Goal: Information Seeking & Learning: Learn about a topic

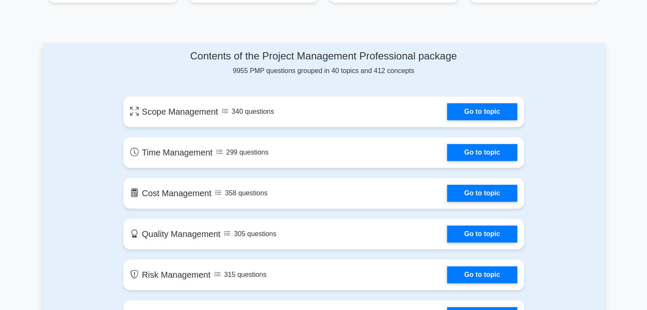
scroll to position [408, 0]
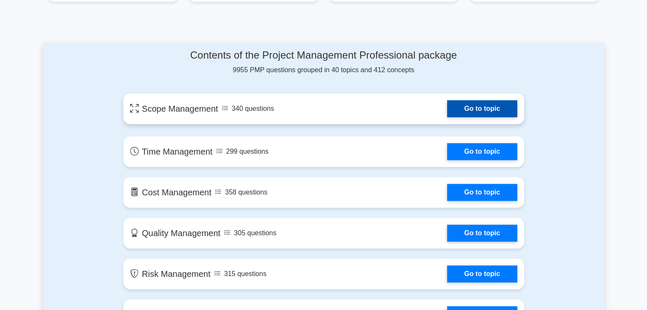
click at [474, 112] on link "Go to topic" at bounding box center [482, 108] width 70 height 17
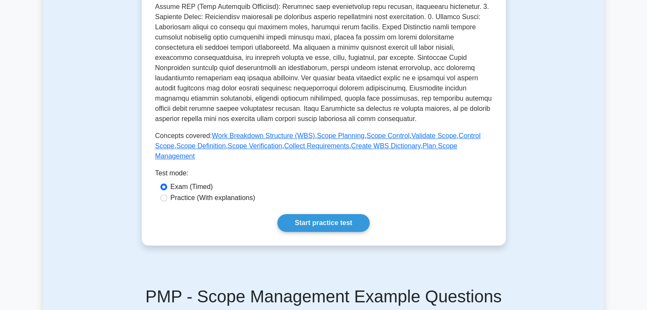
scroll to position [272, 0]
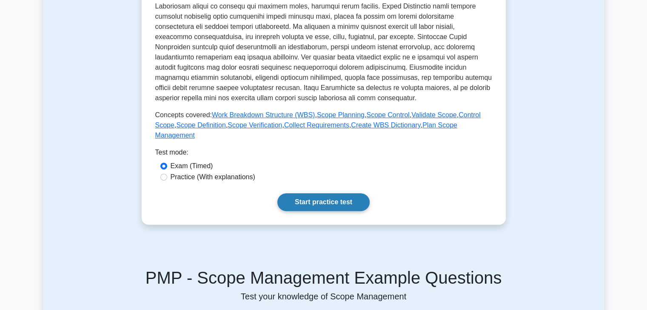
click at [321, 196] on link "Start practice test" at bounding box center [323, 202] width 92 height 18
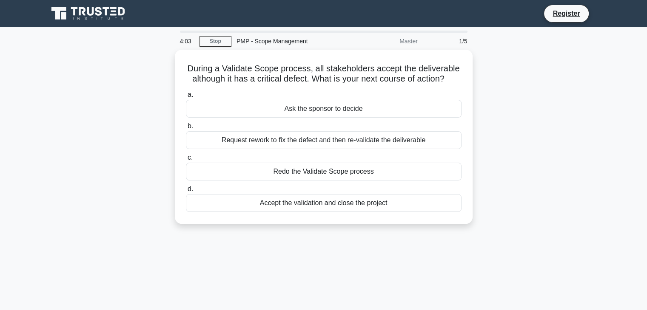
scroll to position [16, 0]
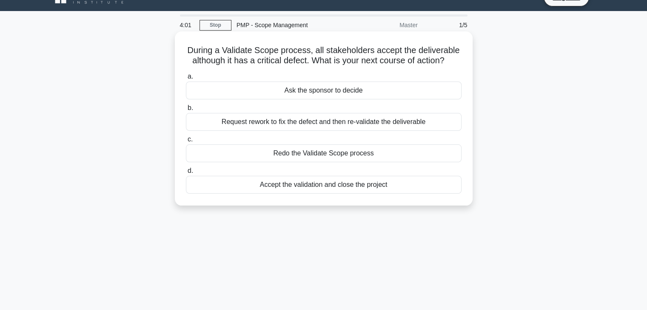
click at [319, 121] on div "Request rework to fix the defect and then re-validate the deliverable" at bounding box center [324, 122] width 276 height 18
click at [186, 111] on input "b. Request rework to fix the defect and then re-validate the deliverable" at bounding box center [186, 108] width 0 height 6
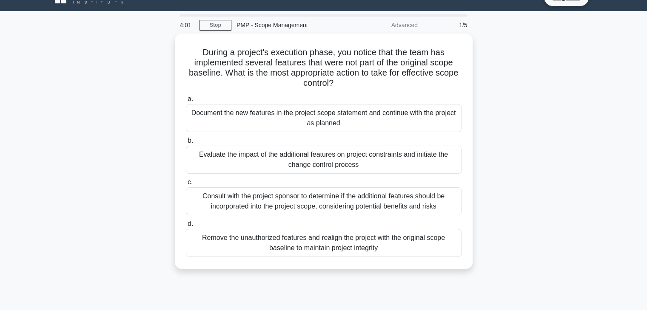
scroll to position [0, 0]
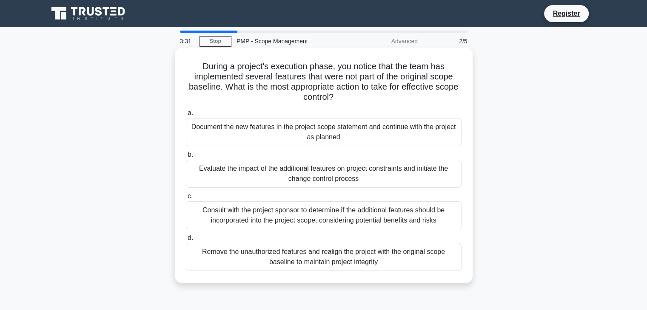
click at [321, 171] on div "Evaluate the impact of the additional features on project constraints and initi…" at bounding box center [324, 174] width 276 height 28
click at [186, 158] on input "b. Evaluate the impact of the additional features on project constraints and in…" at bounding box center [186, 155] width 0 height 6
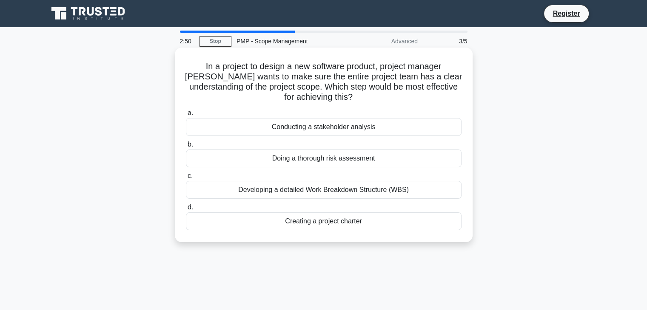
click at [334, 192] on div "Developing a detailed Work Breakdown Structure (WBS)" at bounding box center [324, 190] width 276 height 18
click at [186, 179] on input "c. Developing a detailed Work Breakdown Structure (WBS)" at bounding box center [186, 177] width 0 height 6
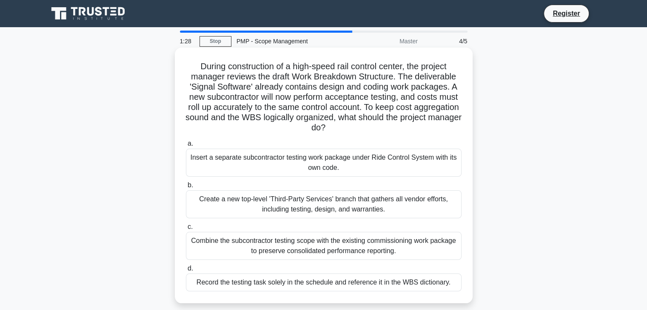
click at [304, 249] on div "Combine the subcontractor testing scope with the existing commissioning work pa…" at bounding box center [324, 246] width 276 height 28
click at [186, 230] on input "c. Combine the subcontractor testing scope with the existing commissioning work…" at bounding box center [186, 228] width 0 height 6
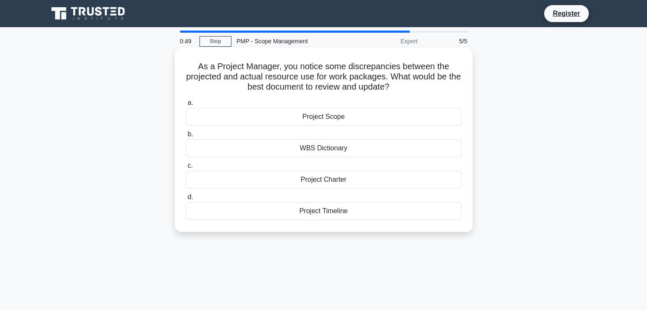
click at [313, 179] on div "Project Charter" at bounding box center [324, 180] width 276 height 18
click at [186, 169] on input "c. Project Charter" at bounding box center [186, 166] width 0 height 6
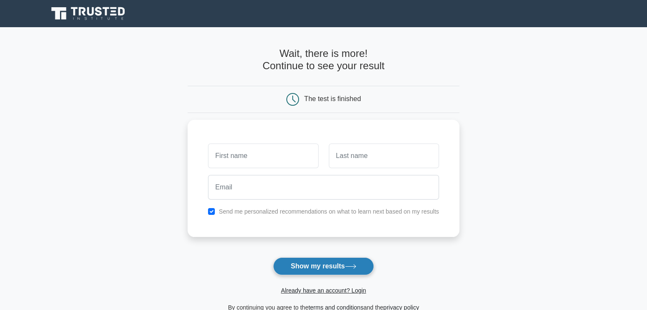
click at [310, 269] on button "Show my results" at bounding box center [323, 267] width 100 height 18
click at [509, 199] on main "Wait, there is more! Continue to see your result The test is finished and the" at bounding box center [323, 180] width 647 height 306
click at [188, 151] on div "Send me personalized recommendations on what to learn next based on my results" at bounding box center [324, 176] width 272 height 117
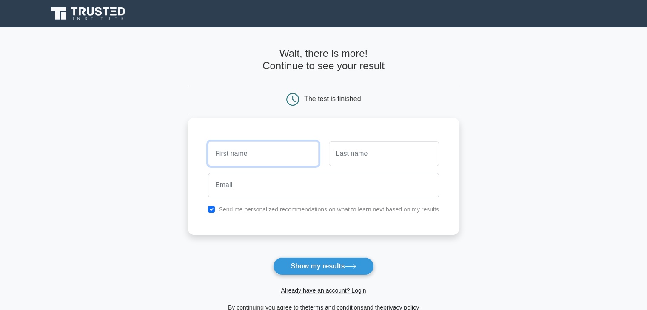
click at [253, 160] on input "text" at bounding box center [263, 154] width 110 height 25
type input "Ombui"
click at [344, 155] on input "text" at bounding box center [384, 154] width 110 height 25
type input "Sedinah"
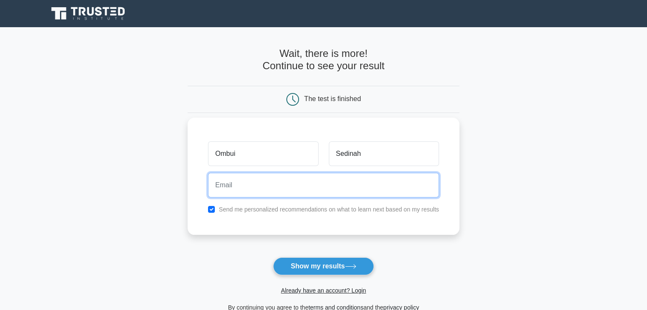
click at [279, 178] on input "email" at bounding box center [323, 185] width 231 height 25
type input "o"
type input "ombuised"
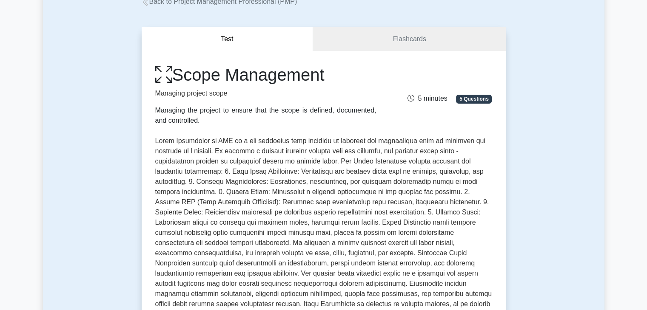
scroll to position [51, 0]
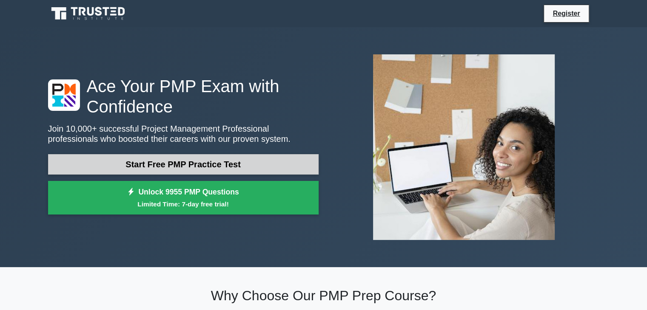
click at [193, 164] on link "Start Free PMP Practice Test" at bounding box center [183, 164] width 270 height 20
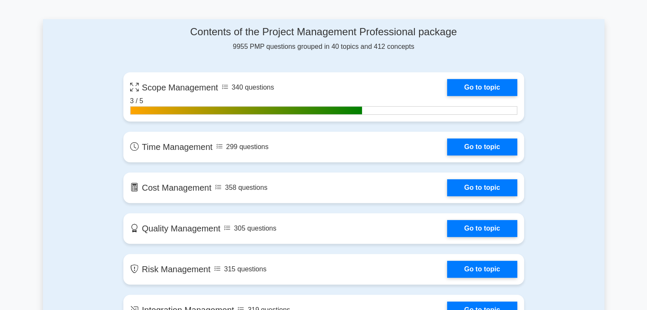
scroll to position [442, 0]
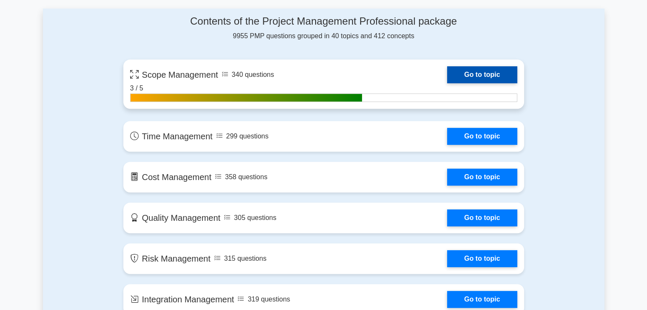
click at [470, 73] on link "Go to topic" at bounding box center [482, 74] width 70 height 17
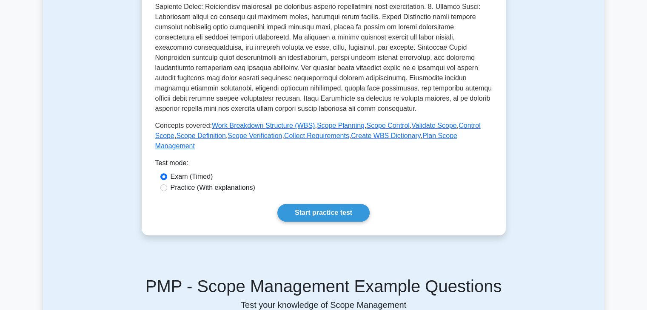
scroll to position [272, 0]
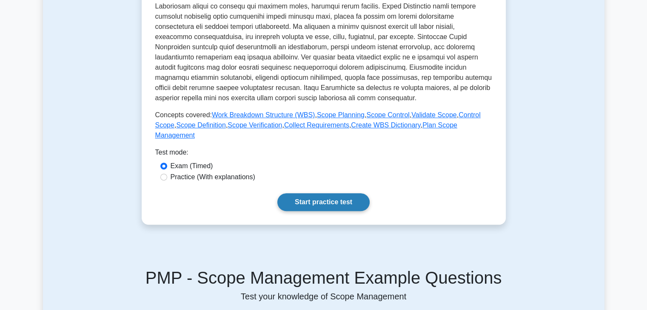
click at [330, 193] on link "Start practice test" at bounding box center [323, 202] width 92 height 18
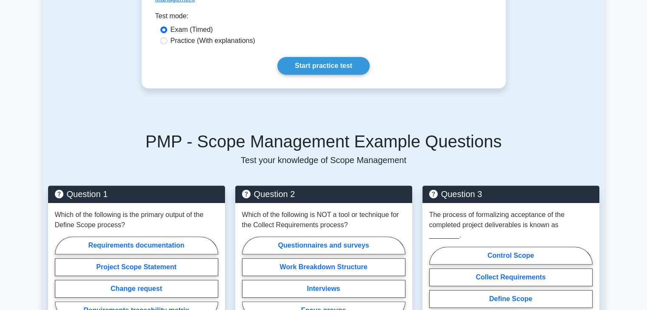
scroll to position [410, 0]
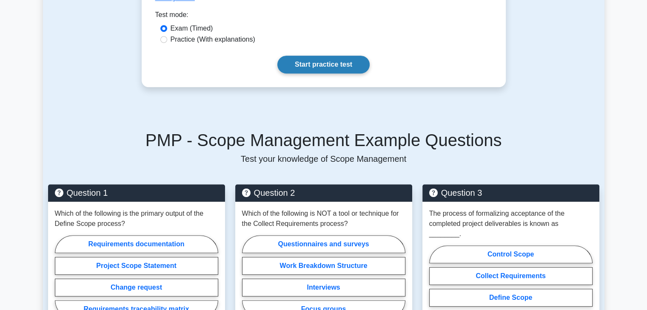
click at [313, 56] on link "Start practice test" at bounding box center [323, 65] width 92 height 18
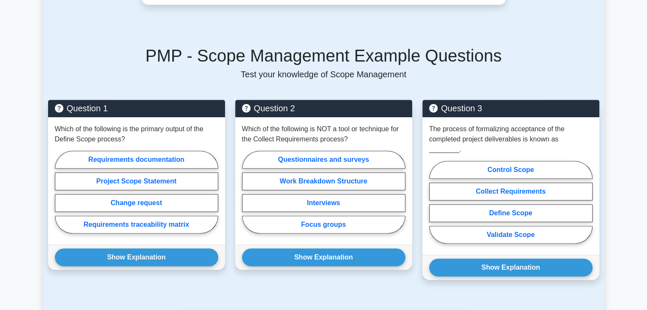
scroll to position [497, 0]
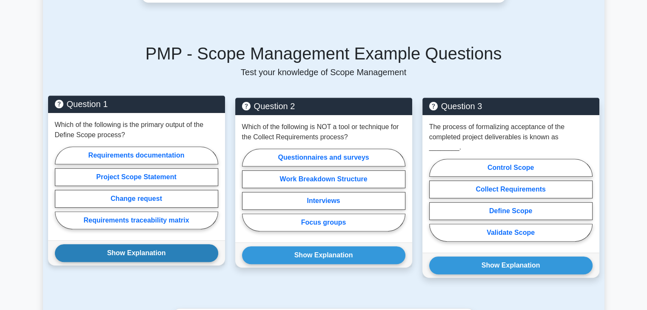
click at [148, 245] on button "Show Explanation" at bounding box center [136, 254] width 163 height 18
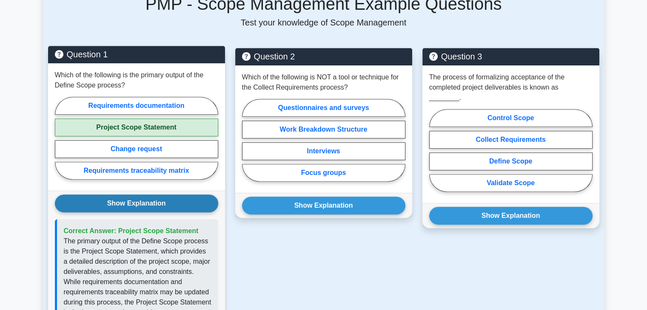
scroll to position [616, 0]
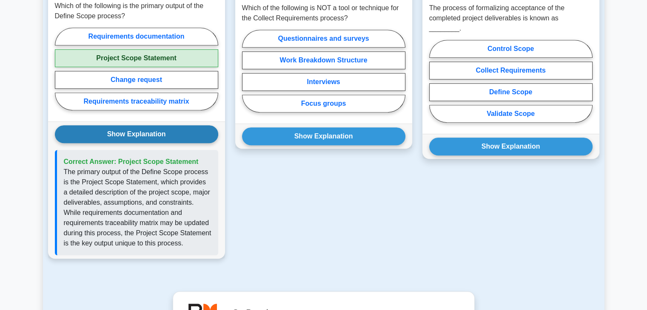
click at [55, 125] on button "Show Explanation" at bounding box center [136, 134] width 163 height 18
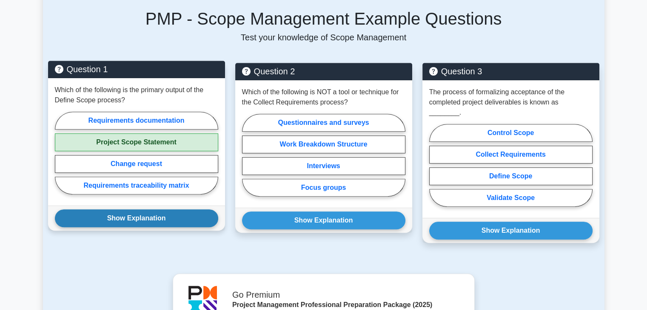
scroll to position [514, 0]
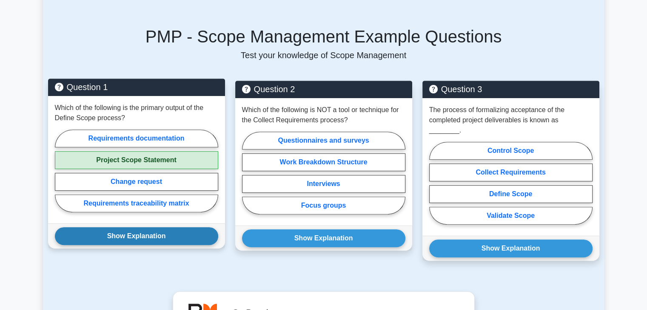
click at [151, 230] on button "Show Explanation" at bounding box center [136, 237] width 163 height 18
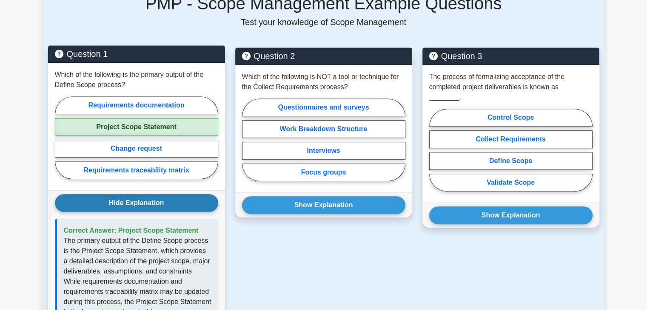
scroll to position [548, 0]
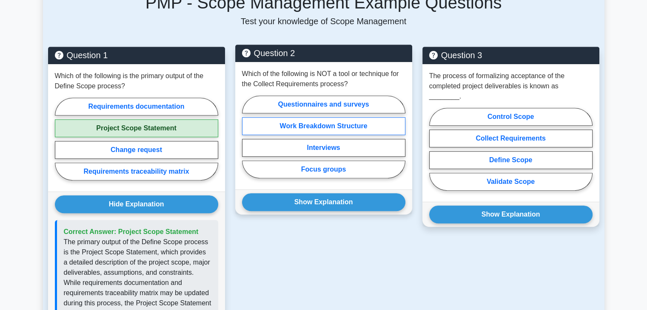
click at [302, 119] on label "Work Breakdown Structure" at bounding box center [323, 126] width 163 height 18
click at [247, 137] on input "Work Breakdown Structure" at bounding box center [245, 140] width 6 height 6
radio input "true"
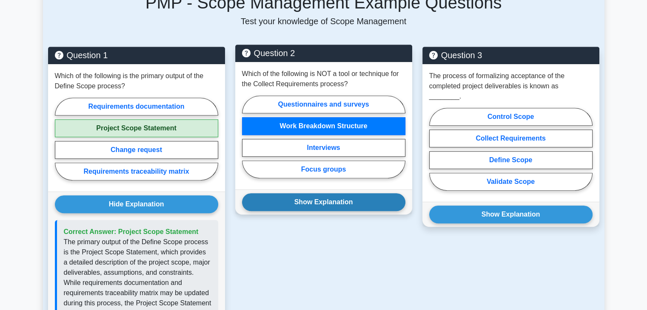
click at [329, 193] on button "Show Explanation" at bounding box center [323, 202] width 163 height 18
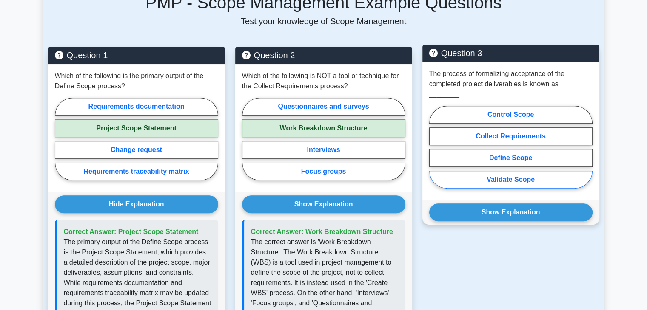
click at [517, 171] on label "Validate Scope" at bounding box center [510, 180] width 163 height 18
click at [435, 153] on input "Validate Scope" at bounding box center [432, 150] width 6 height 6
radio input "true"
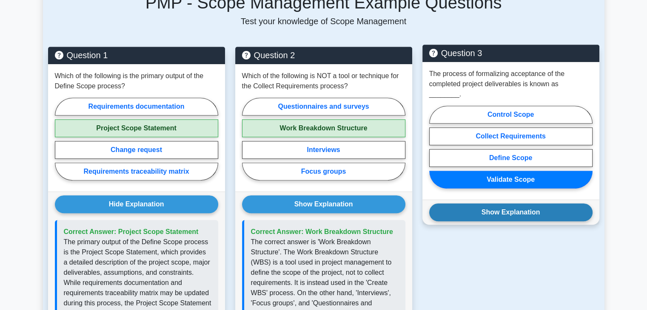
click at [511, 204] on button "Show Explanation" at bounding box center [510, 213] width 163 height 18
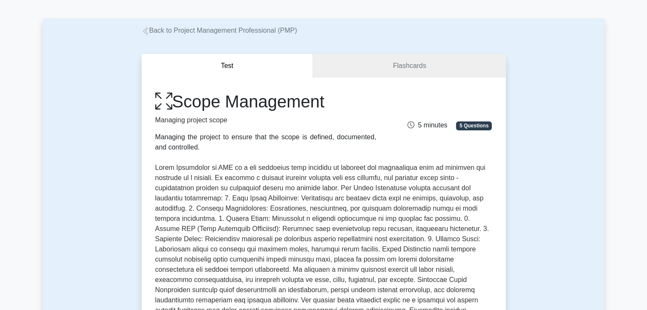
scroll to position [0, 0]
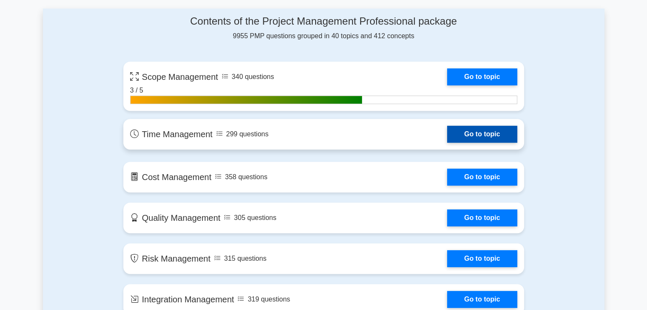
scroll to position [357, 0]
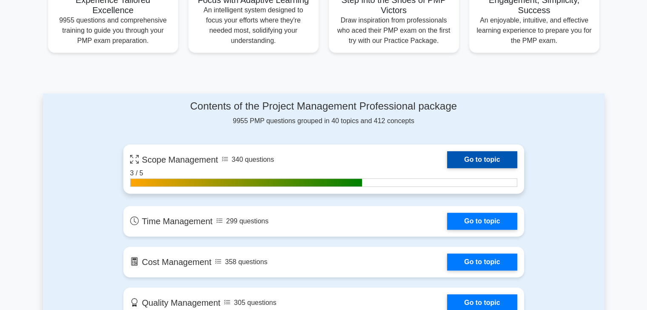
click at [492, 159] on link "Go to topic" at bounding box center [482, 159] width 70 height 17
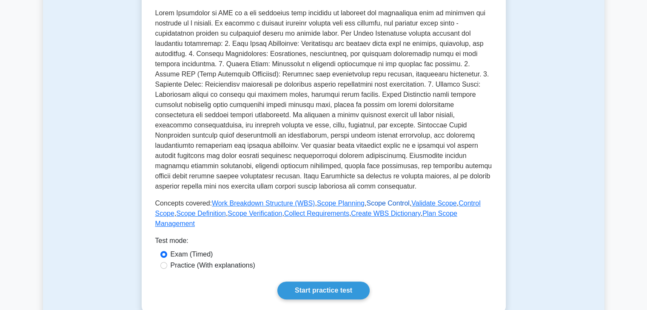
scroll to position [213, 0]
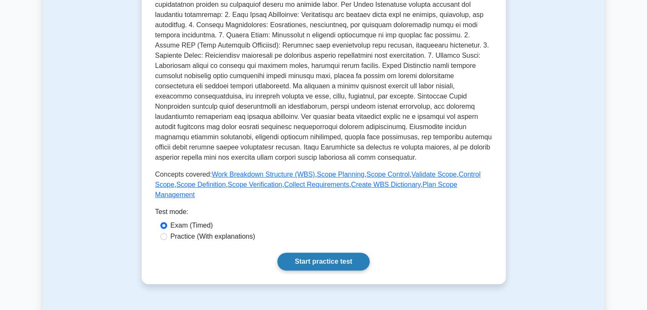
click at [335, 253] on link "Start practice test" at bounding box center [323, 262] width 92 height 18
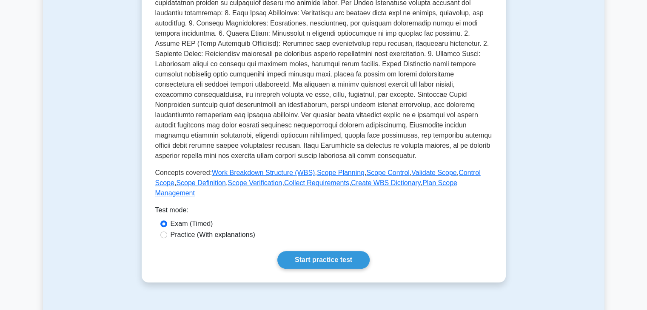
scroll to position [212, 0]
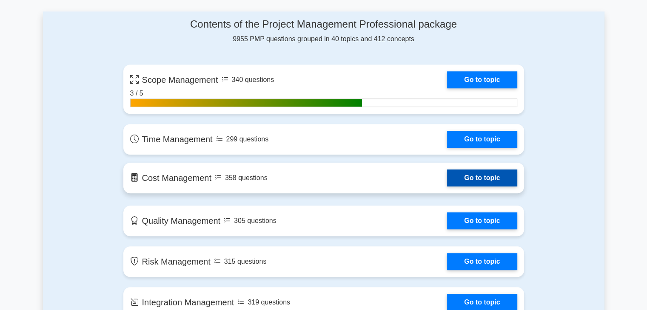
scroll to position [443, 0]
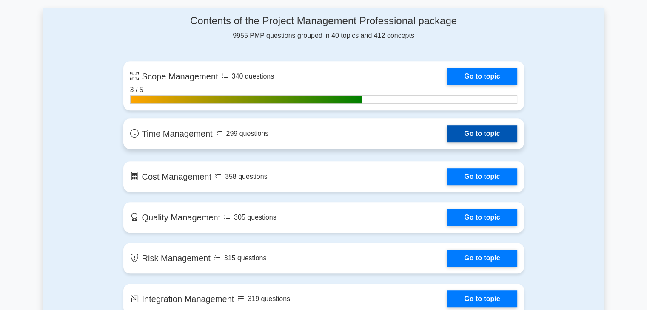
click at [469, 133] on link "Go to topic" at bounding box center [482, 133] width 70 height 17
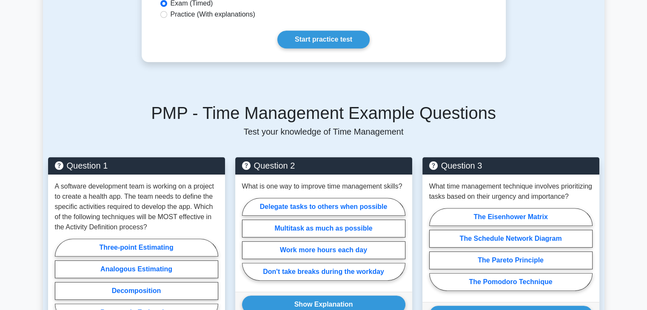
scroll to position [638, 0]
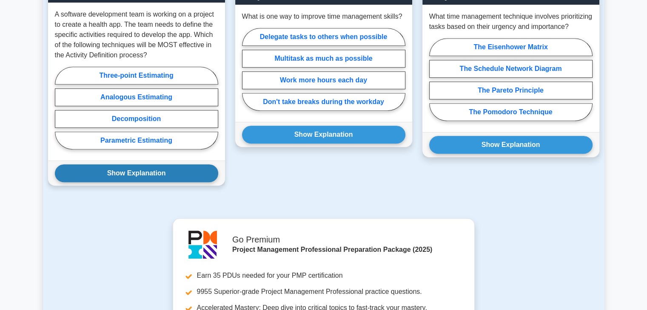
click at [176, 169] on button "Show Explanation" at bounding box center [136, 174] width 163 height 18
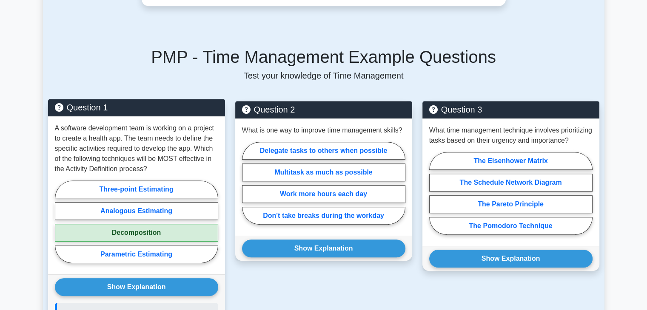
scroll to position [510, 0]
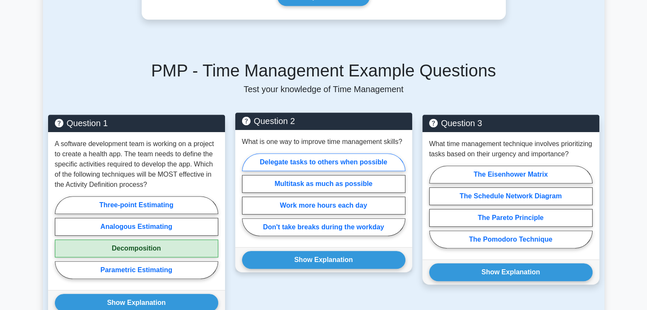
click at [338, 165] on label "Delegate tasks to others when possible" at bounding box center [323, 163] width 163 height 18
click at [247, 195] on input "Delegate tasks to others when possible" at bounding box center [245, 198] width 6 height 6
radio input "true"
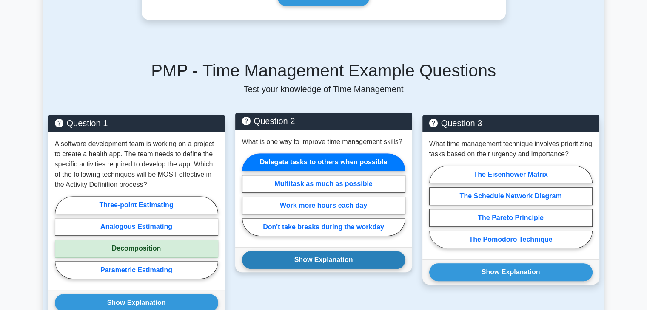
click at [352, 255] on button "Show Explanation" at bounding box center [323, 260] width 163 height 18
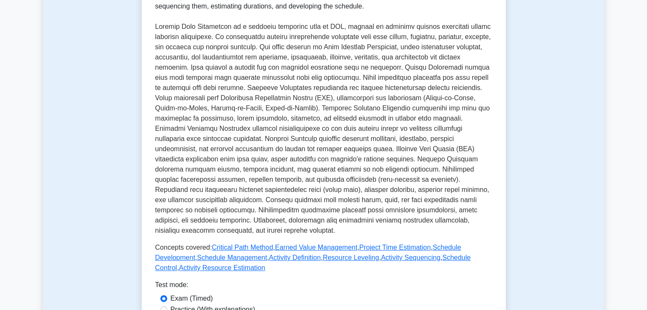
scroll to position [0, 0]
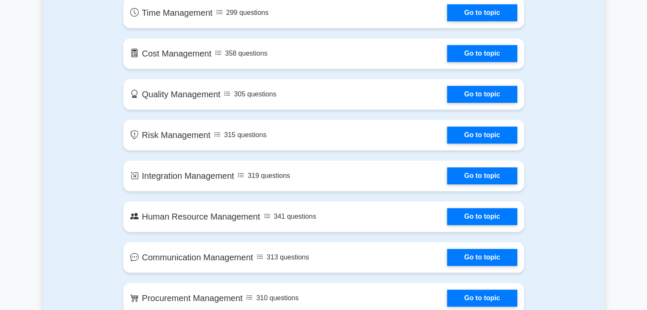
scroll to position [485, 0]
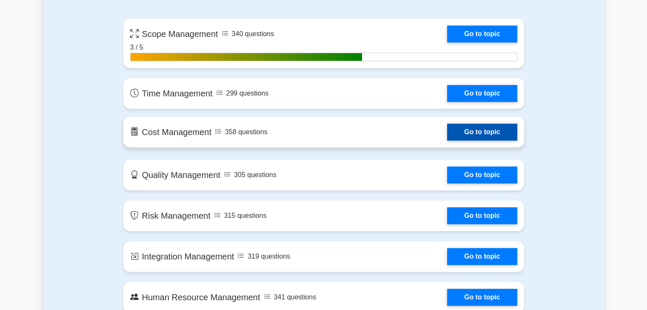
click at [478, 137] on link "Go to topic" at bounding box center [482, 132] width 70 height 17
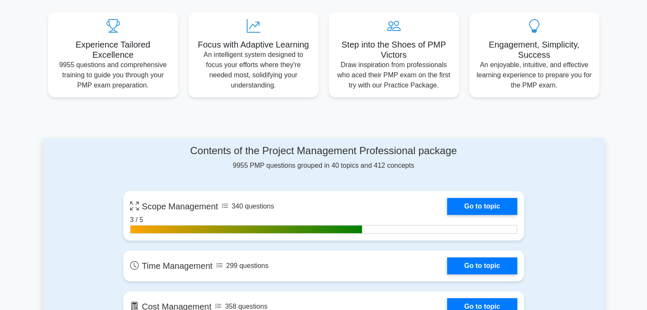
scroll to position [443, 0]
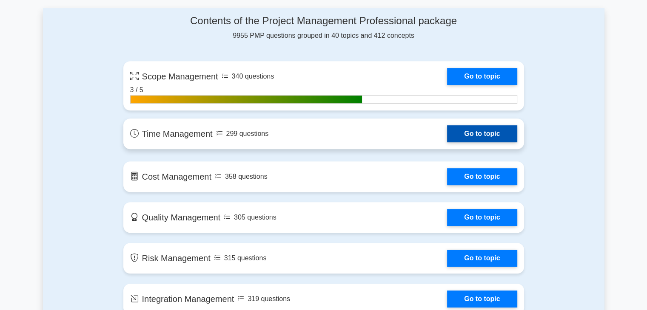
click at [470, 135] on link "Go to topic" at bounding box center [482, 133] width 70 height 17
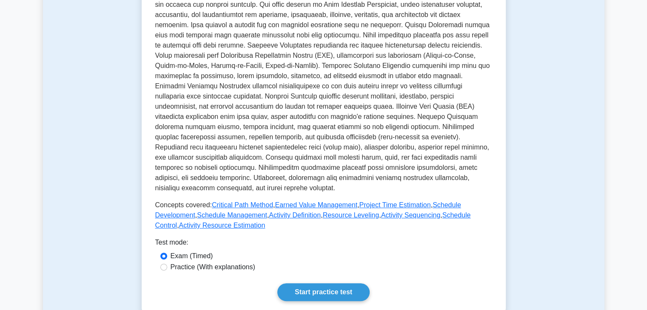
scroll to position [383, 0]
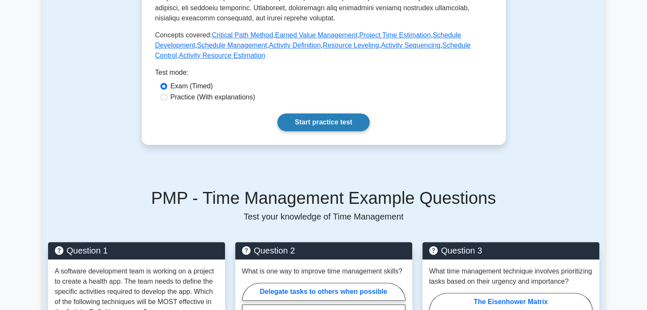
click at [313, 122] on link "Start practice test" at bounding box center [323, 123] width 92 height 18
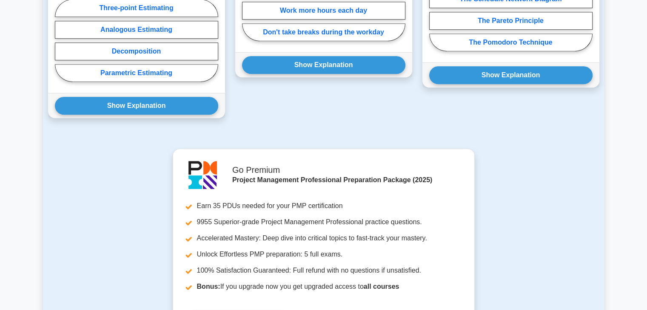
scroll to position [640, 0]
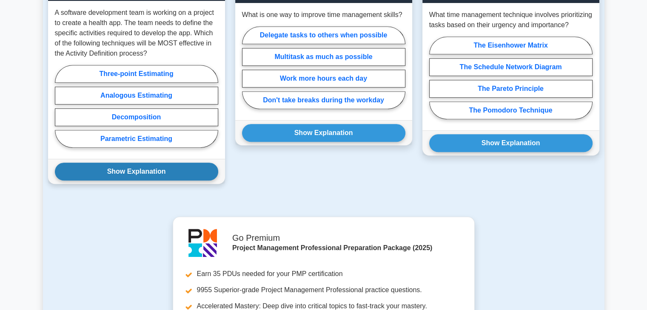
click at [173, 172] on button "Show Explanation" at bounding box center [136, 172] width 163 height 18
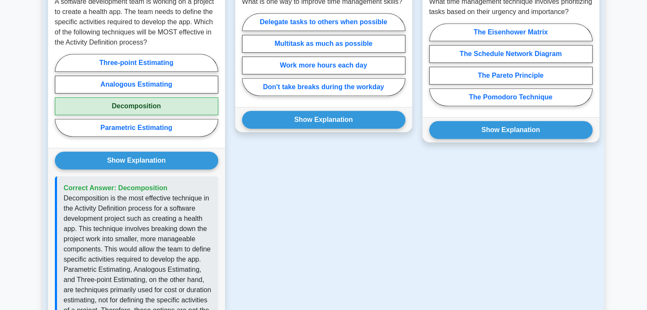
scroll to position [597, 0]
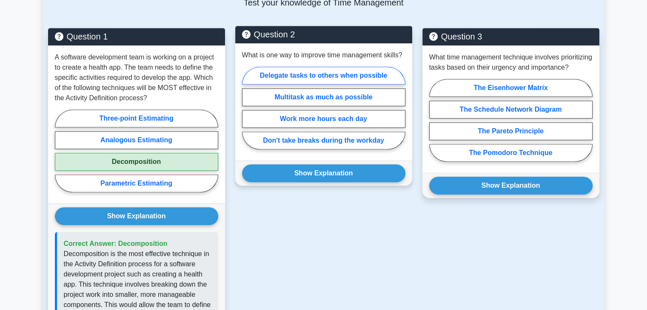
click at [369, 72] on label "Delegate tasks to others when possible" at bounding box center [323, 76] width 163 height 18
click at [247, 108] on input "Delegate tasks to others when possible" at bounding box center [245, 111] width 6 height 6
radio input "true"
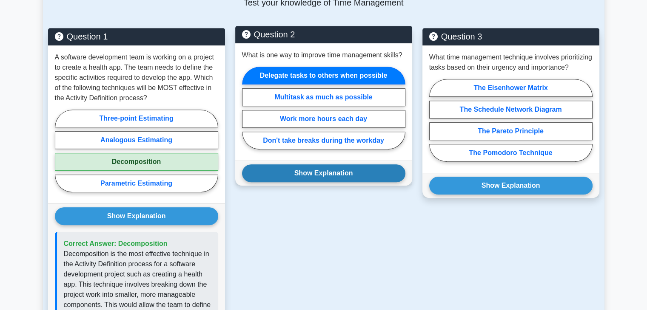
click at [332, 168] on button "Show Explanation" at bounding box center [323, 174] width 163 height 18
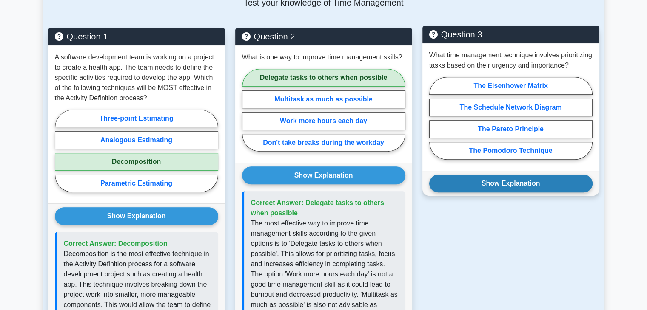
click at [534, 188] on button "Show Explanation" at bounding box center [510, 184] width 163 height 18
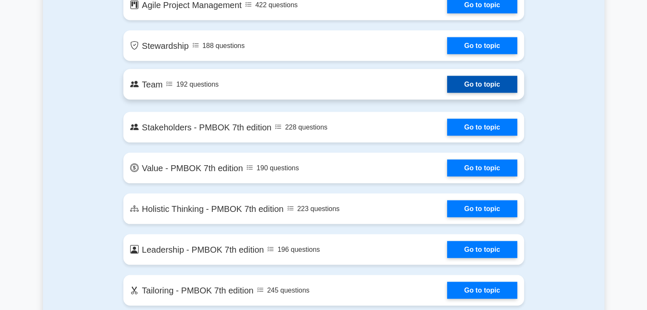
scroll to position [1718, 0]
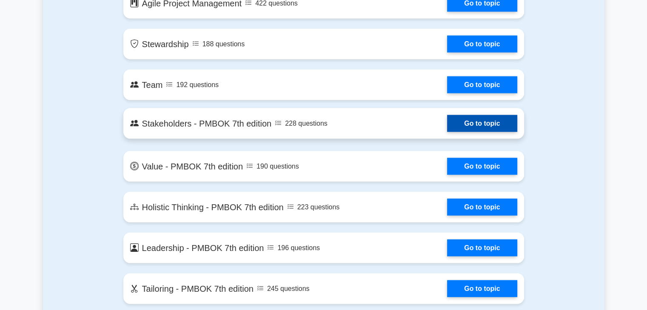
click at [470, 128] on link "Go to topic" at bounding box center [482, 123] width 70 height 17
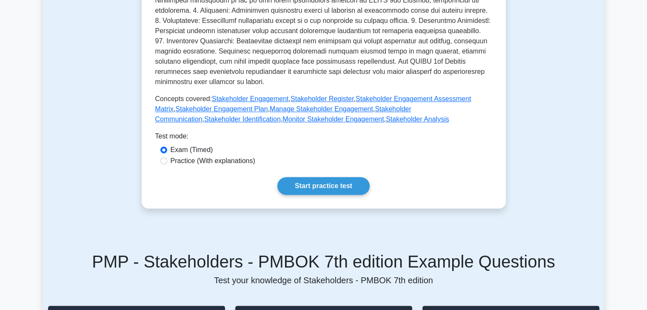
scroll to position [340, 0]
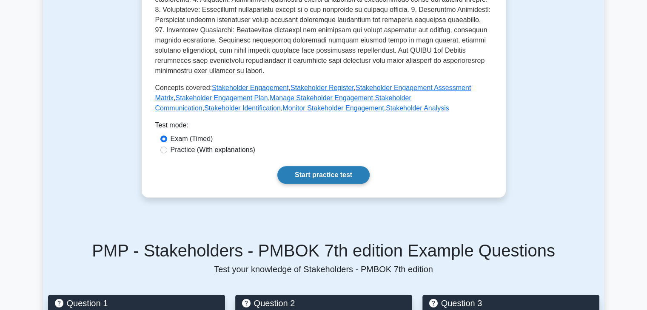
click at [343, 177] on link "Start practice test" at bounding box center [323, 175] width 92 height 18
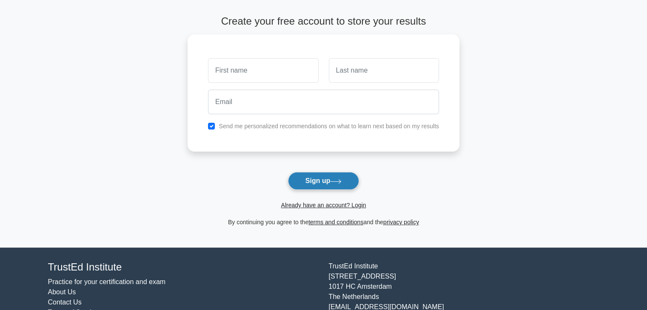
scroll to position [64, 0]
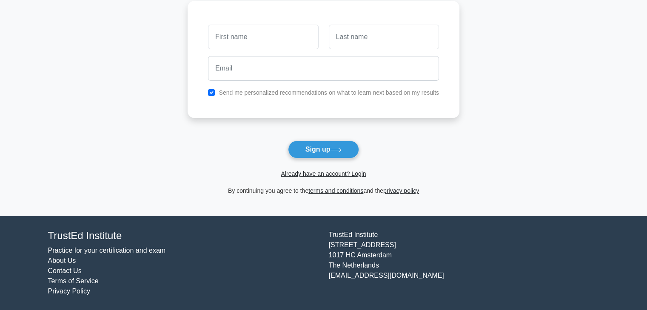
click at [293, 40] on input "text" at bounding box center [263, 37] width 110 height 25
type input "O"
type input "S"
type input "E"
click at [226, 43] on input "S" at bounding box center [263, 37] width 110 height 25
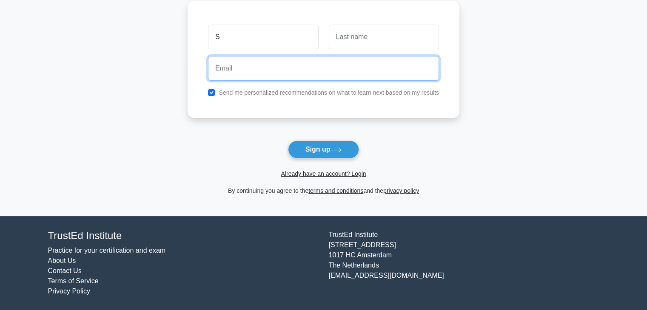
click at [230, 66] on input "email" at bounding box center [323, 68] width 231 height 25
type input "O"
type input "[EMAIL_ADDRESS][DOMAIN_NAME]"
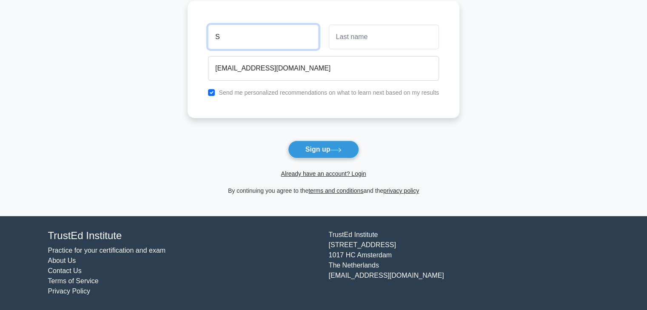
click at [247, 46] on input "S" at bounding box center [263, 37] width 110 height 25
type input "Sedinah"
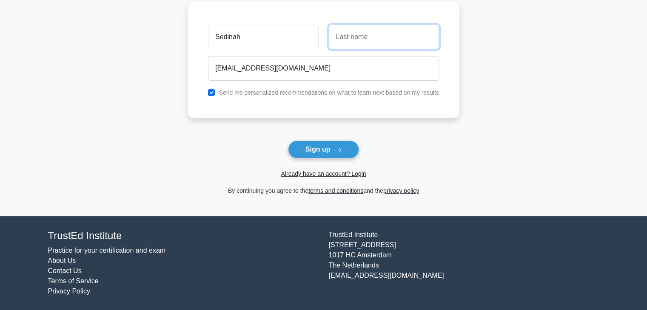
drag, startPoint x: 386, startPoint y: 38, endPoint x: 379, endPoint y: 42, distance: 7.8
click at [381, 40] on input "text" at bounding box center [384, 37] width 110 height 25
type input "Ombui"
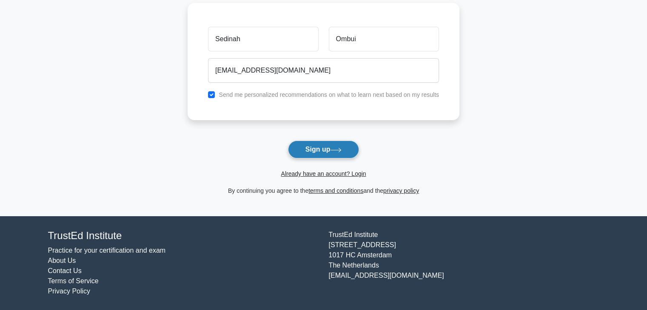
click at [320, 147] on button "Sign up" at bounding box center [323, 150] width 71 height 18
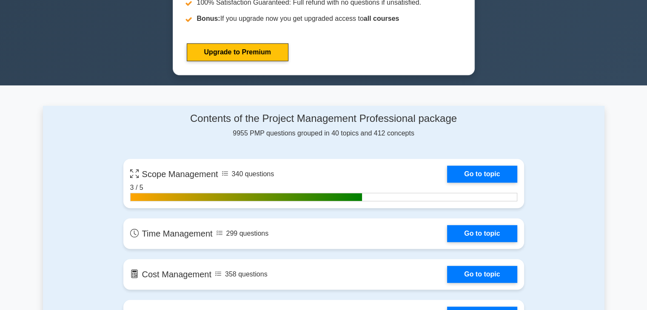
scroll to position [413, 0]
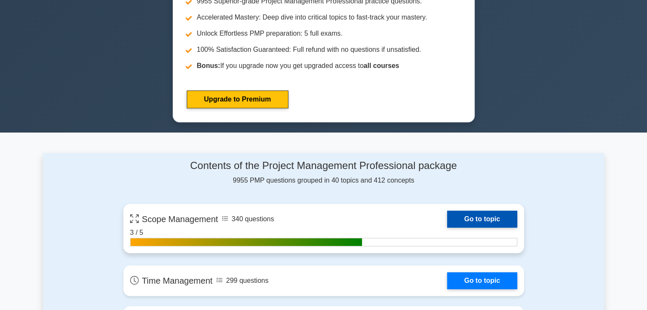
click at [464, 220] on link "Go to topic" at bounding box center [482, 219] width 70 height 17
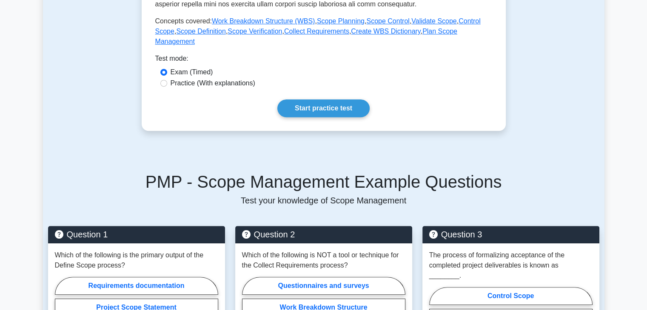
scroll to position [425, 0]
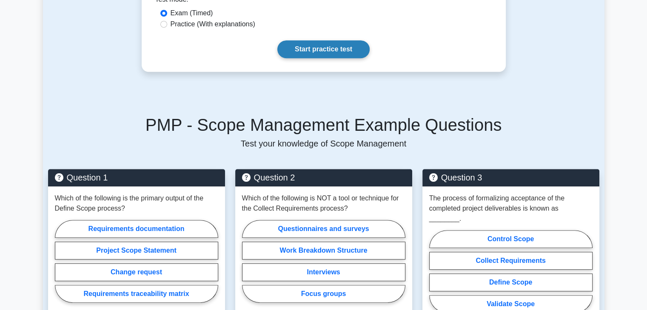
click at [335, 40] on link "Start practice test" at bounding box center [323, 49] width 92 height 18
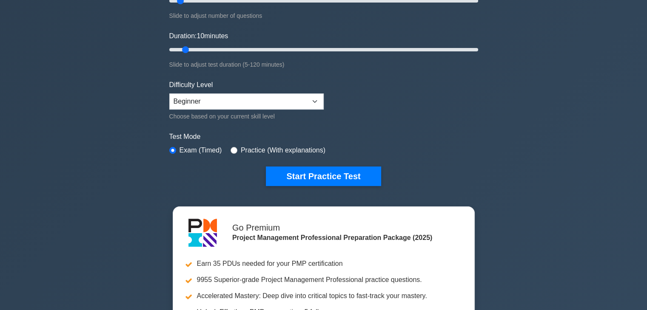
scroll to position [255, 0]
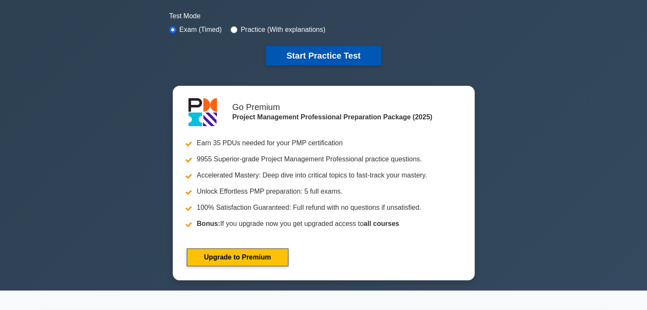
click at [312, 52] on button "Start Practice Test" at bounding box center [323, 56] width 115 height 20
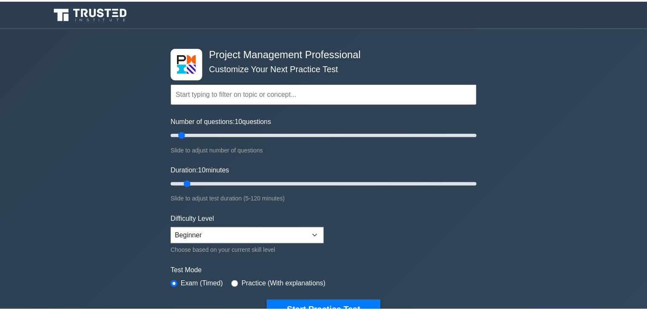
scroll to position [537, 0]
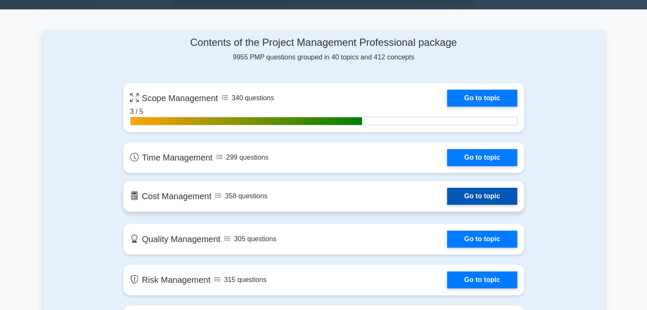
click at [478, 196] on link "Go to topic" at bounding box center [482, 196] width 70 height 17
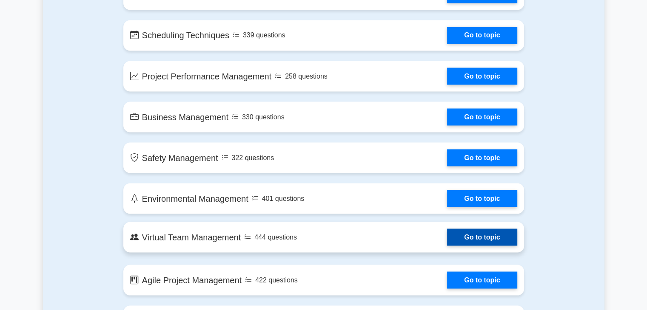
scroll to position [1770, 0]
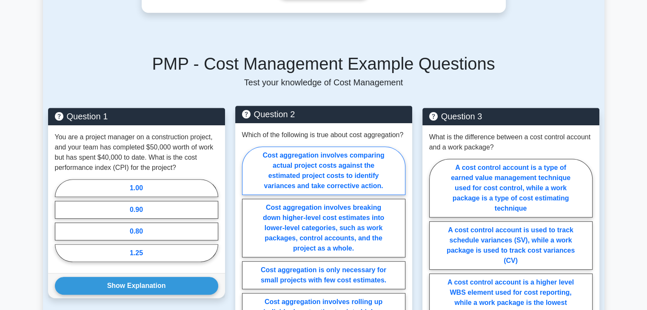
scroll to position [510, 0]
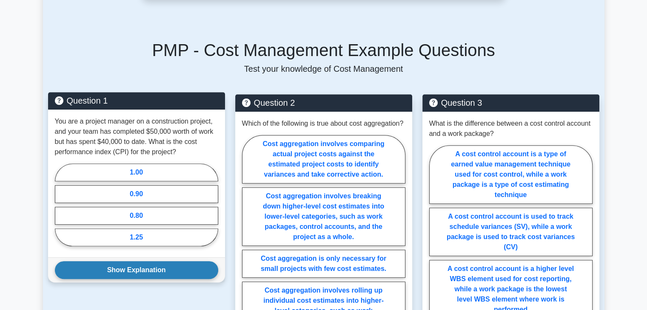
click at [195, 268] on button "Show Explanation" at bounding box center [136, 271] width 163 height 18
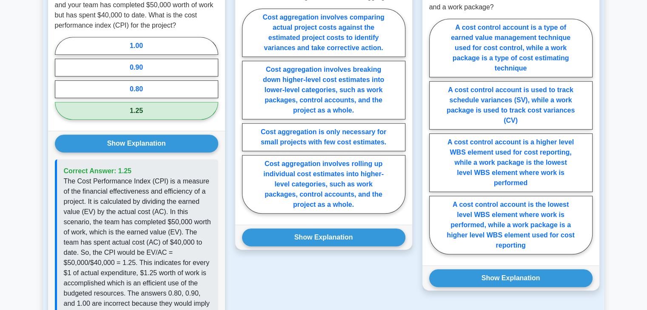
scroll to position [638, 0]
